Goal: Information Seeking & Learning: Learn about a topic

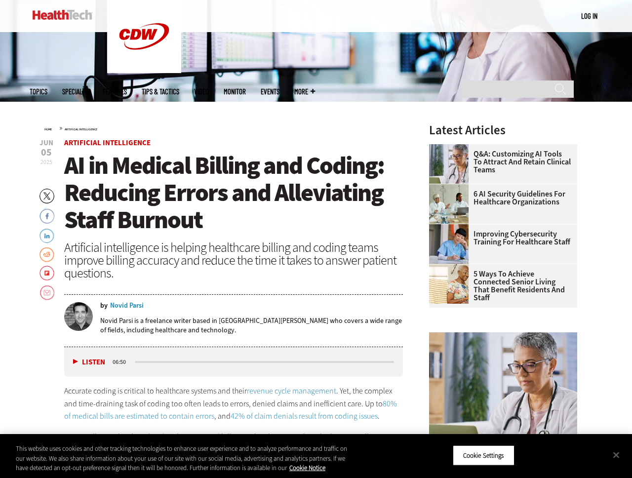
scroll to position [208, 0]
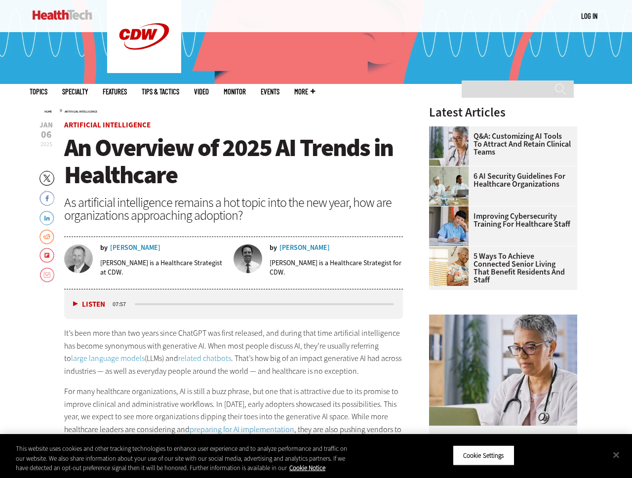
scroll to position [228, 0]
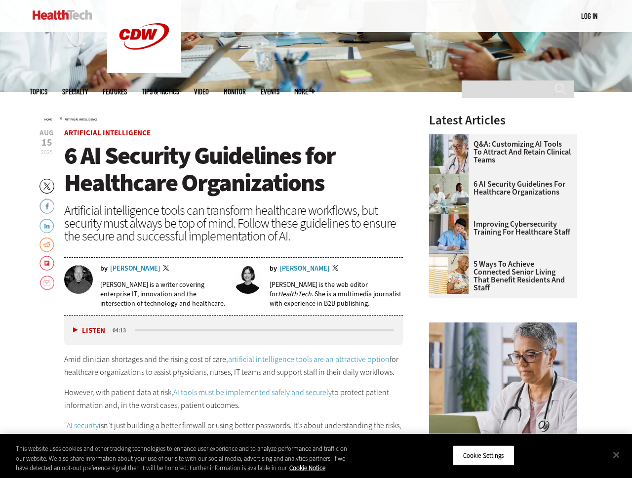
scroll to position [217, 0]
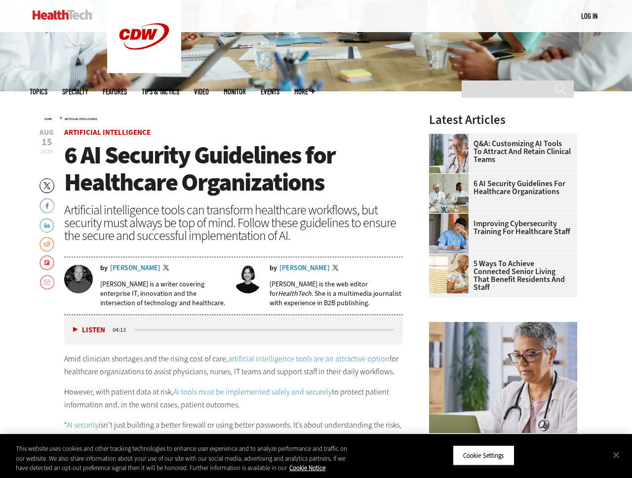
click at [296, 270] on div "Jordan Scott" at bounding box center [305, 268] width 50 height 7
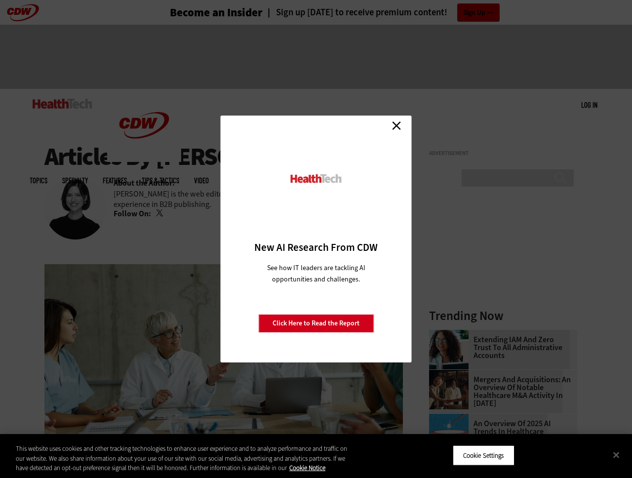
click at [172, 260] on div "Close New AI Research From CDW See how IT leaders are tackling AI opportunities…" at bounding box center [316, 239] width 632 height 478
click at [396, 128] on link "Close" at bounding box center [396, 125] width 15 height 15
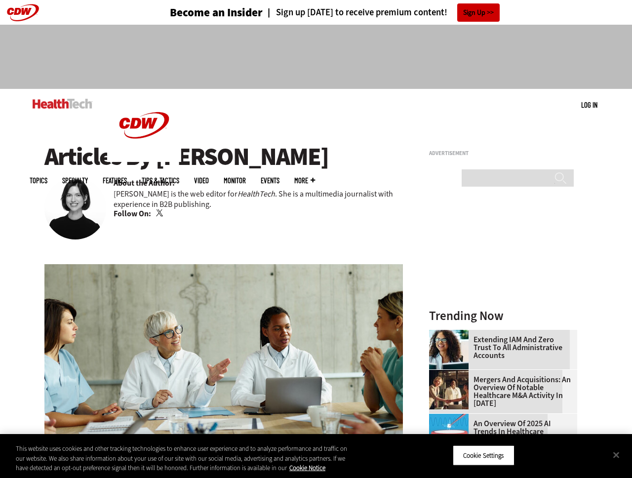
click at [176, 163] on h1 "Articles By Jordan Scott" at bounding box center [223, 156] width 359 height 27
click at [250, 167] on h1 "Articles By Jordan Scott" at bounding box center [223, 156] width 359 height 27
copy h1 "[PERSON_NAME]"
click at [250, 195] on em "HealthTech" at bounding box center [257, 194] width 38 height 10
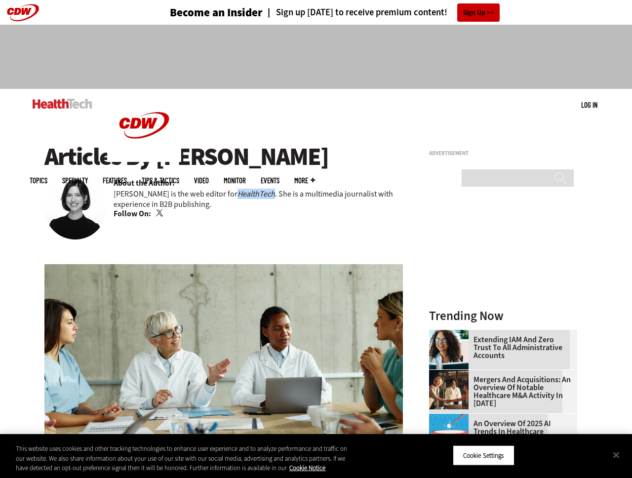
click at [250, 195] on em "HealthTech" at bounding box center [257, 194] width 38 height 10
copy em "HealthTech"
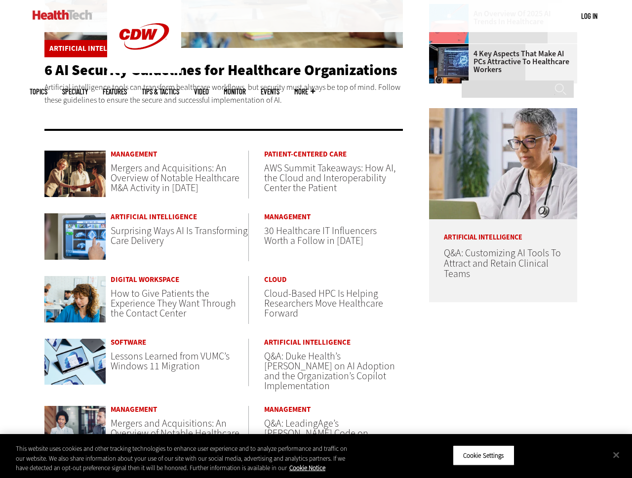
scroll to position [390, 0]
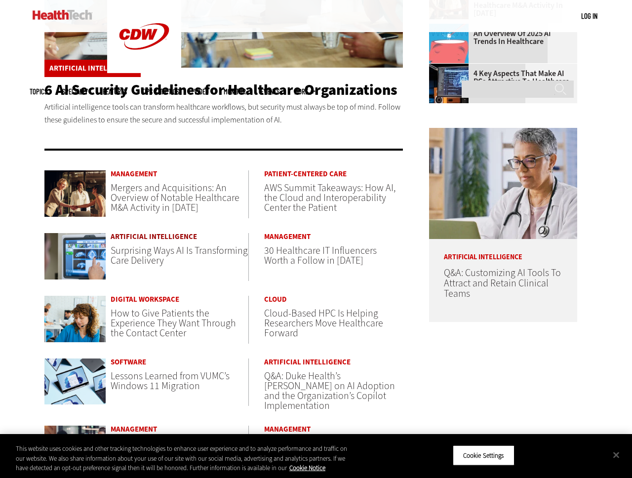
click at [147, 237] on link "Artificial Intelligence" at bounding box center [180, 236] width 138 height 7
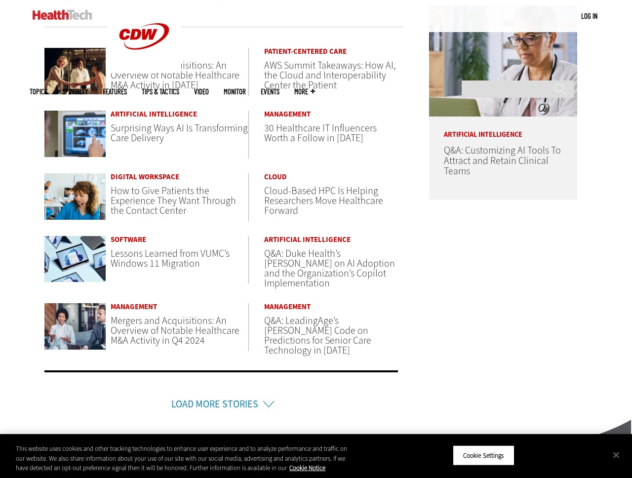
scroll to position [513, 0]
click at [291, 271] on span "Q&A: Duke Health’s Dr. Eric Poon on AI Adoption and the Organization’s Copilot …" at bounding box center [329, 267] width 131 height 43
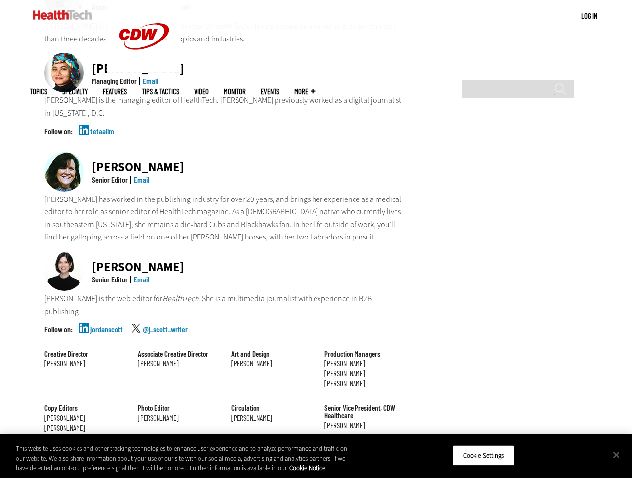
scroll to position [739, 0]
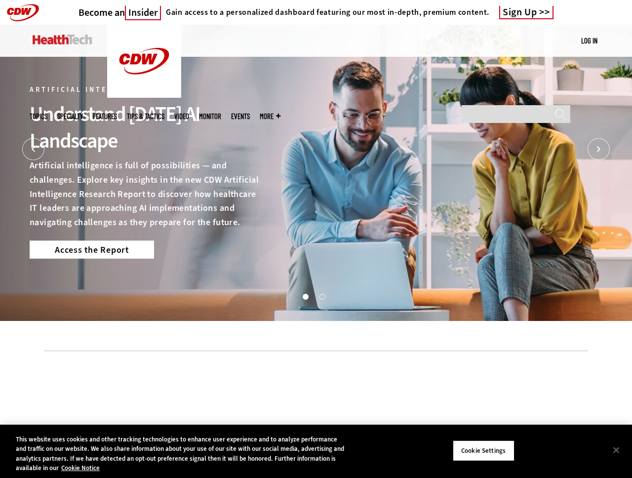
click at [114, 250] on link "Access the Report" at bounding box center [92, 250] width 124 height 18
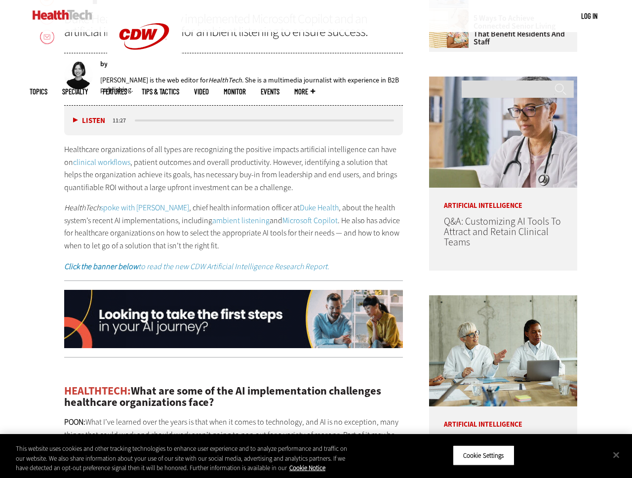
scroll to position [468, 0]
